Goal: Task Accomplishment & Management: Use online tool/utility

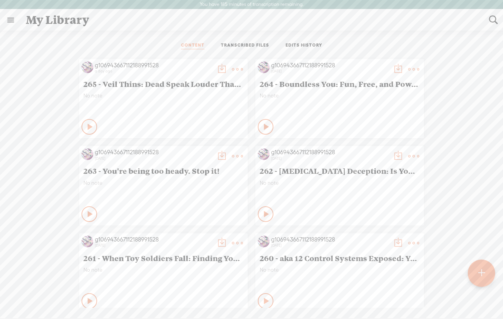
click at [481, 274] on t at bounding box center [481, 273] width 7 height 17
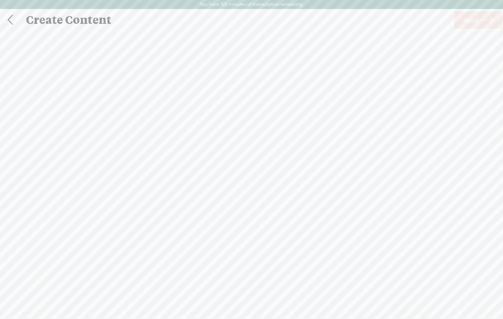
scroll to position [0, 0]
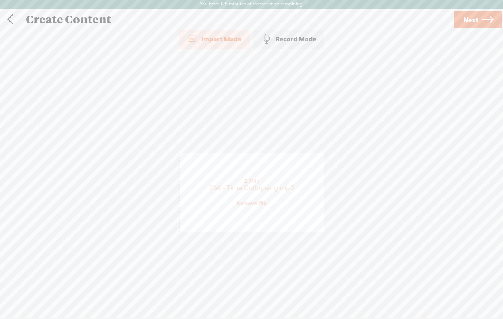
click at [478, 18] on span "Next" at bounding box center [471, 20] width 15 height 20
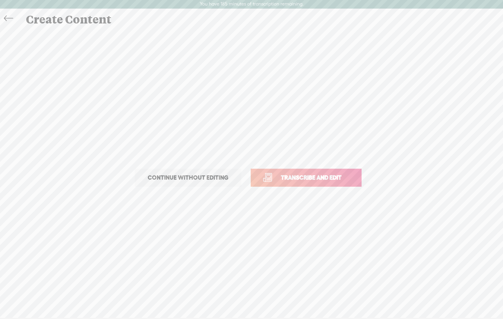
click at [310, 179] on span "Transcribe and edit" at bounding box center [311, 177] width 77 height 9
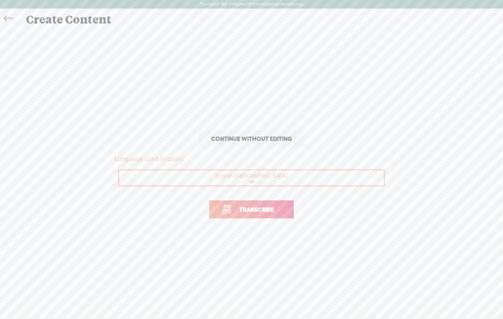
click at [243, 211] on span "Transcribe" at bounding box center [256, 209] width 51 height 9
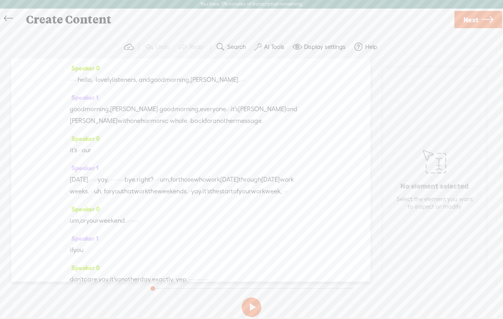
drag, startPoint x: 91, startPoint y: 80, endPoint x: 75, endPoint y: 80, distance: 16.5
click at [75, 80] on div "· · · · · hello, · · lovely listeners, · and good morning, [PERSON_NAME]. · · ·" at bounding box center [191, 80] width 242 height 12
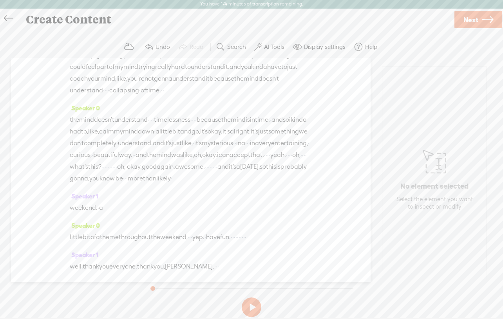
scroll to position [2283, 0]
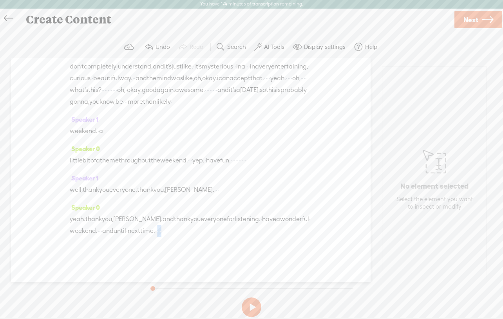
drag, startPoint x: 217, startPoint y: 232, endPoint x: 239, endPoint y: 232, distance: 21.2
click at [239, 232] on div "yeah. thank you, [PERSON_NAME]. and thank you everyone for listening. · have a …" at bounding box center [191, 226] width 242 height 24
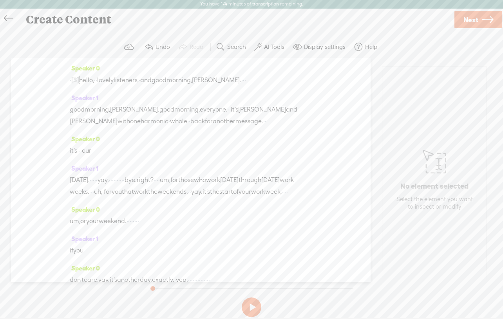
click at [281, 47] on label "AI Tools" at bounding box center [274, 47] width 20 height 8
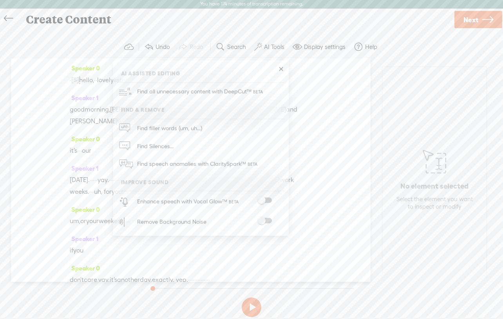
click at [271, 200] on span at bounding box center [265, 200] width 14 height 5
click at [444, 37] on section "Undo Redo Search Remove Background Noise AI Tools Configure Magic Sound Enhance…" at bounding box center [251, 47] width 487 height 23
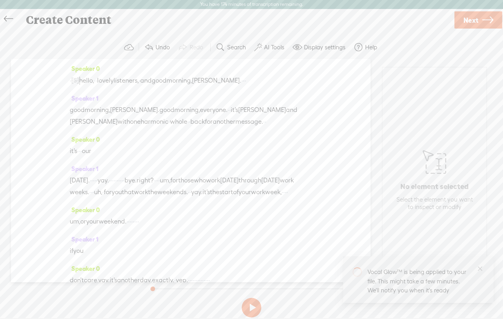
click at [464, 24] on span "Next" at bounding box center [471, 20] width 15 height 20
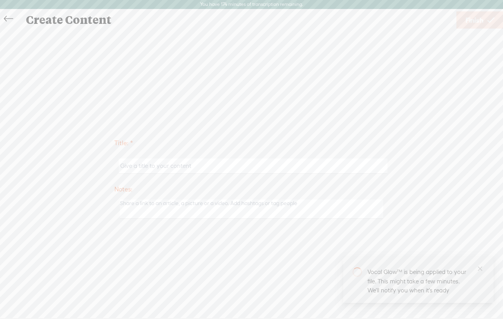
click at [159, 168] on input "text" at bounding box center [253, 166] width 268 height 15
paste input "266 - Time Collapsing"
type input "266 - Time Collapsing"
click at [471, 21] on span "Finish" at bounding box center [474, 20] width 18 height 20
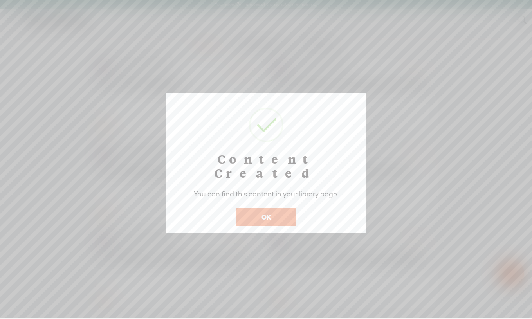
click at [276, 208] on button "OK" at bounding box center [267, 217] width 60 height 18
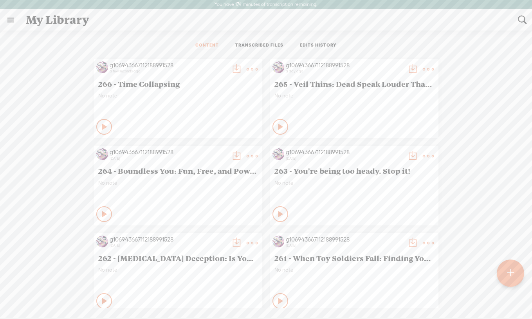
click at [247, 69] on t at bounding box center [252, 69] width 11 height 11
click at [204, 92] on link "Edit" at bounding box center [215, 96] width 78 height 18
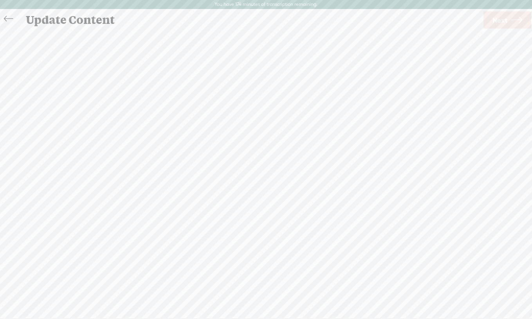
scroll to position [0, 0]
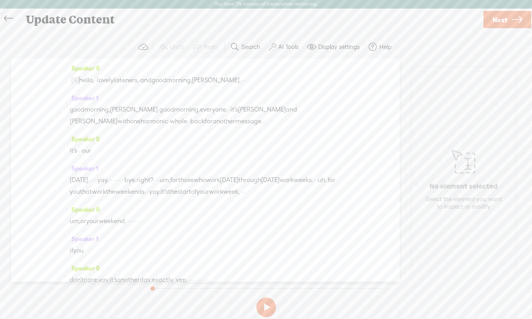
click at [503, 19] on icon at bounding box center [517, 20] width 11 height 20
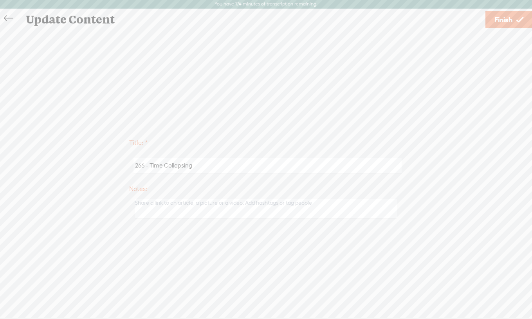
drag, startPoint x: 150, startPoint y: 165, endPoint x: 235, endPoint y: 163, distance: 85.0
click at [235, 165] on input "266 - Time Collapsing" at bounding box center [268, 165] width 268 height 15
paste input "-Warp Wonders: Where Did the Minutes Go?"
type input "266 - Time-Warp Wonders: Where Did the Minutes Go?"
click at [503, 18] on span "Finish" at bounding box center [504, 20] width 18 height 20
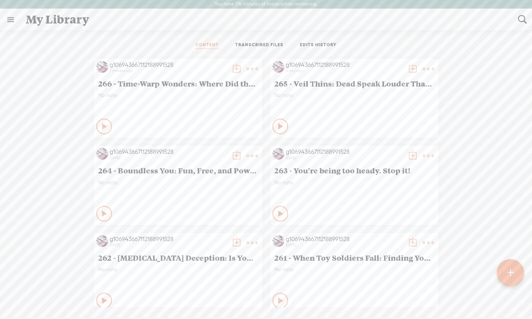
click at [233, 68] on t at bounding box center [236, 68] width 11 height 11
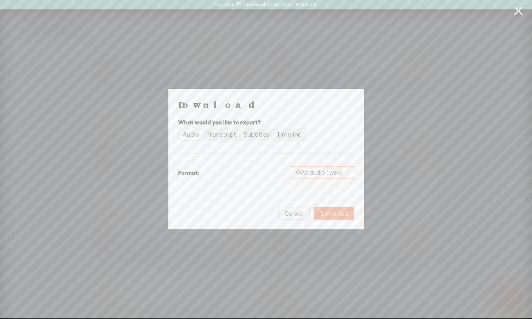
click at [331, 174] on span "WAV audio (.wav)" at bounding box center [323, 173] width 54 height 12
click at [318, 188] on div "MP3 audio (.mp3)" at bounding box center [316, 189] width 64 height 8
click at [338, 212] on span "Download" at bounding box center [334, 214] width 27 height 8
